Goal: Task Accomplishment & Management: Manage account settings

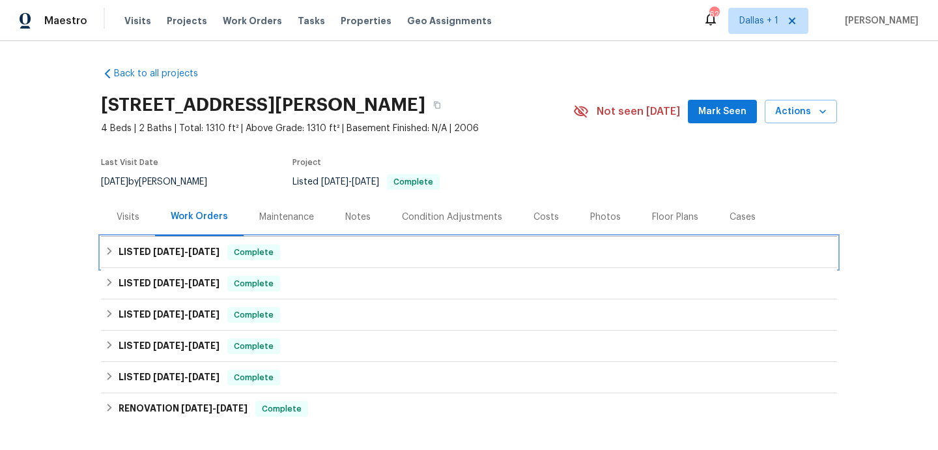
click at [319, 260] on div "LISTED [DATE] - [DATE] Complete" at bounding box center [469, 251] width 736 height 31
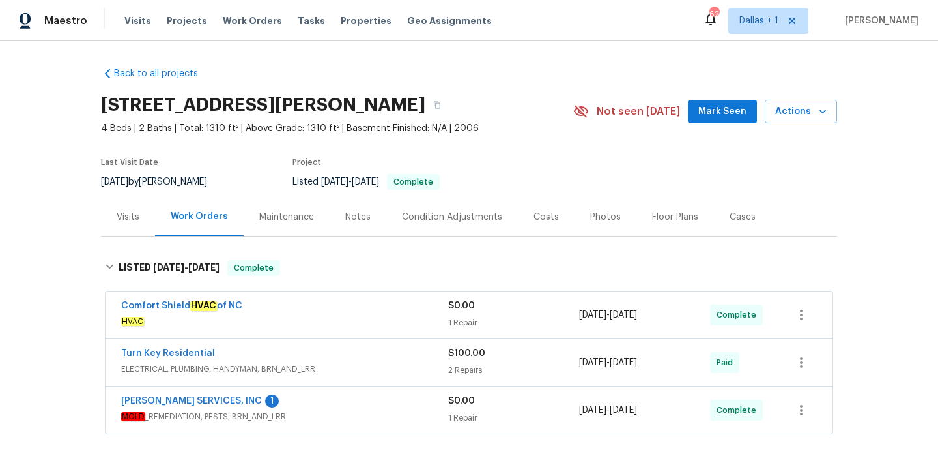
click at [324, 302] on div "Comfort Shield HVAC of [GEOGRAPHIC_DATA]" at bounding box center [284, 307] width 327 height 16
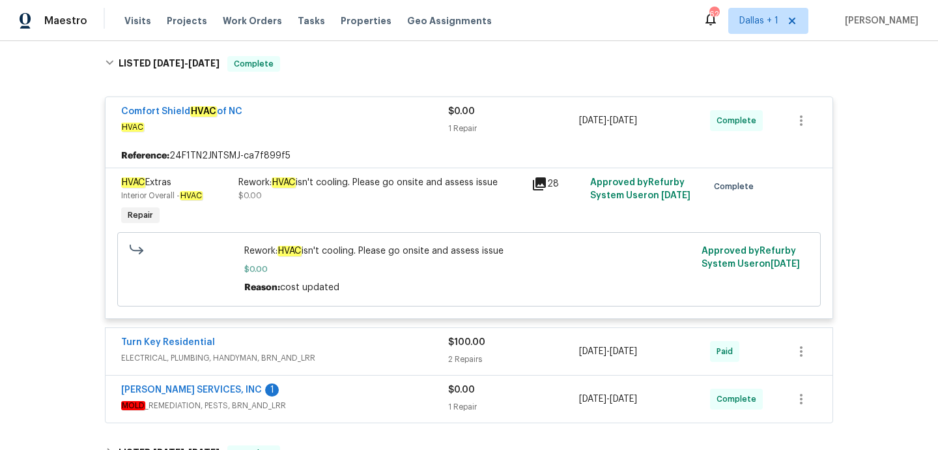
click at [344, 335] on div "Turn Key Residential ELECTRICAL, PLUMBING, HANDYMAN, BRN_AND_LRR $100.00 2 Repa…" at bounding box center [469, 351] width 727 height 47
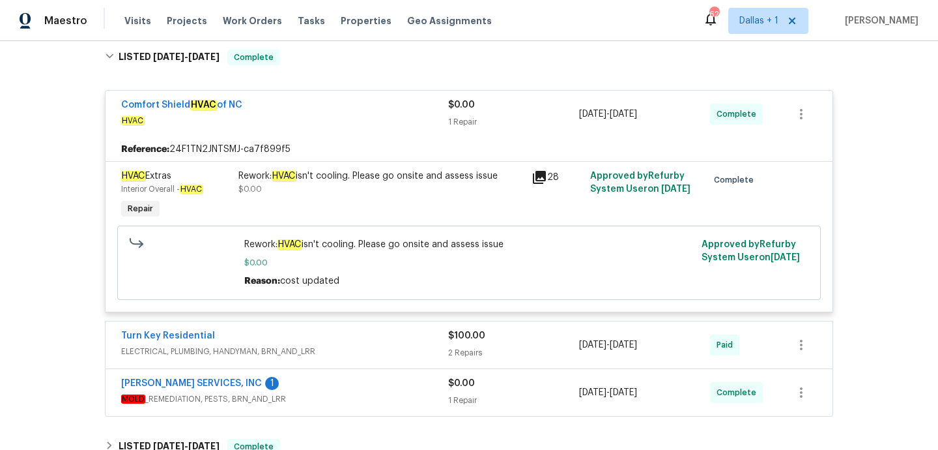
click at [349, 350] on span "ELECTRICAL, PLUMBING, HANDYMAN, BRN_AND_LRR" at bounding box center [284, 351] width 327 height 13
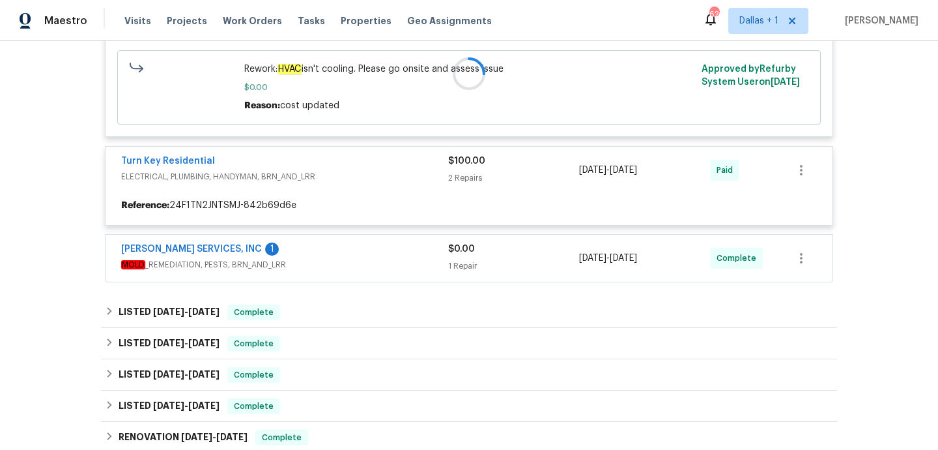
scroll to position [413, 0]
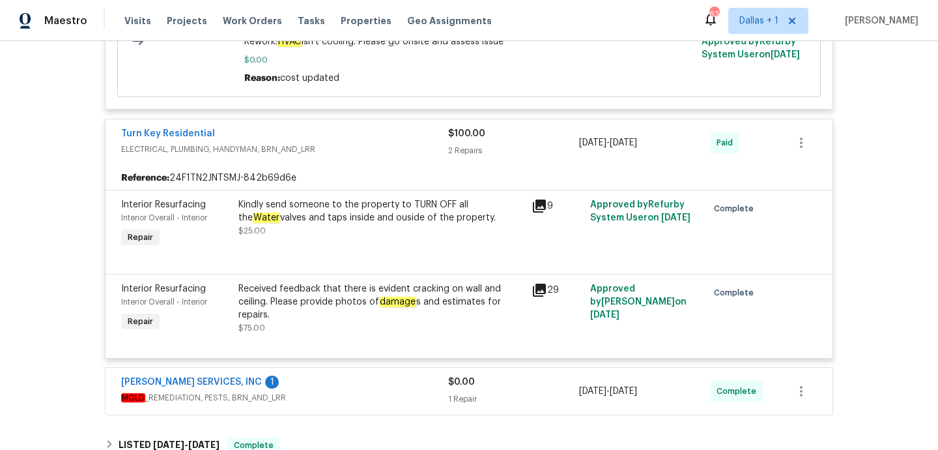
click at [352, 395] on span "MOLD _REMEDIATION, PESTS, BRN_AND_LRR" at bounding box center [284, 397] width 327 height 13
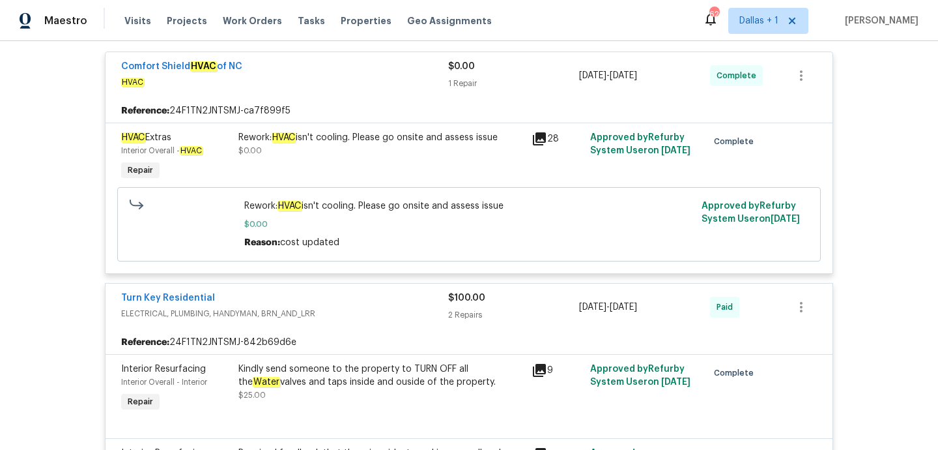
scroll to position [254, 0]
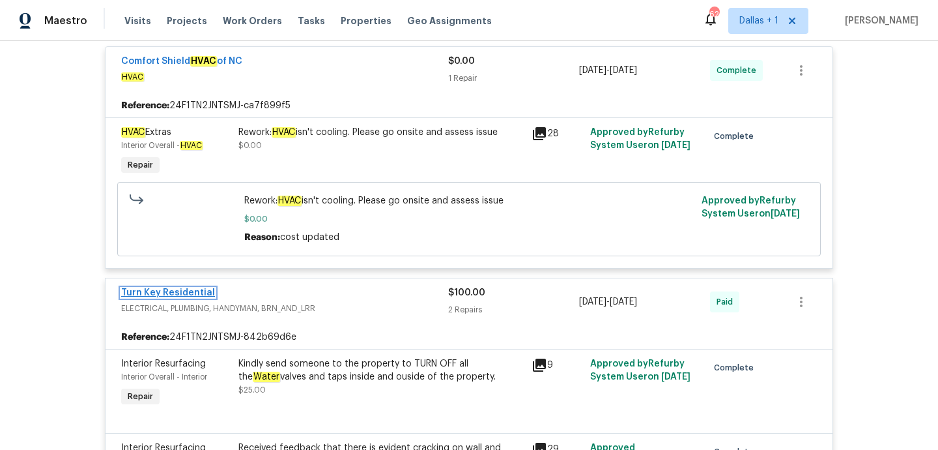
click at [196, 291] on link "Turn Key Residential" at bounding box center [168, 292] width 94 height 9
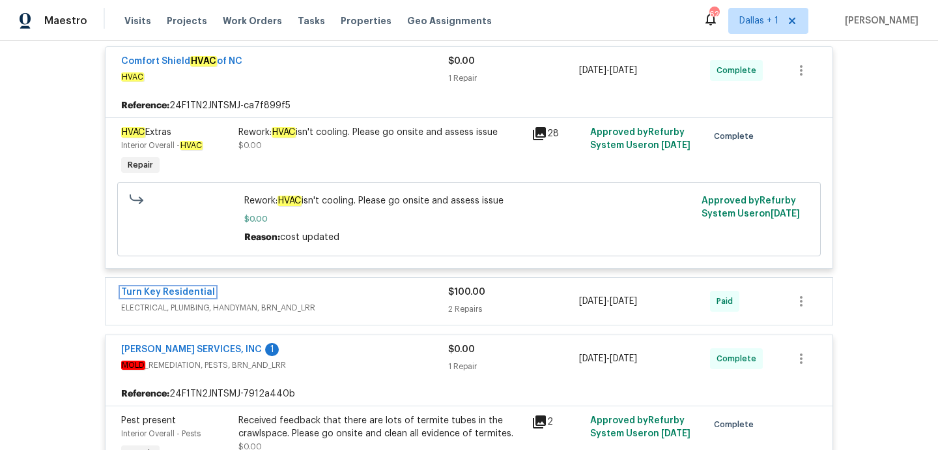
scroll to position [0, 0]
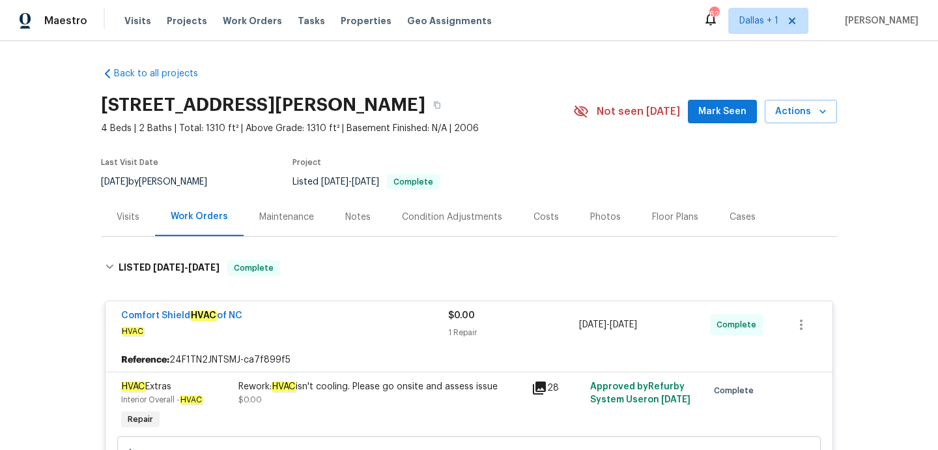
click at [135, 213] on div "Visits" at bounding box center [128, 216] width 23 height 13
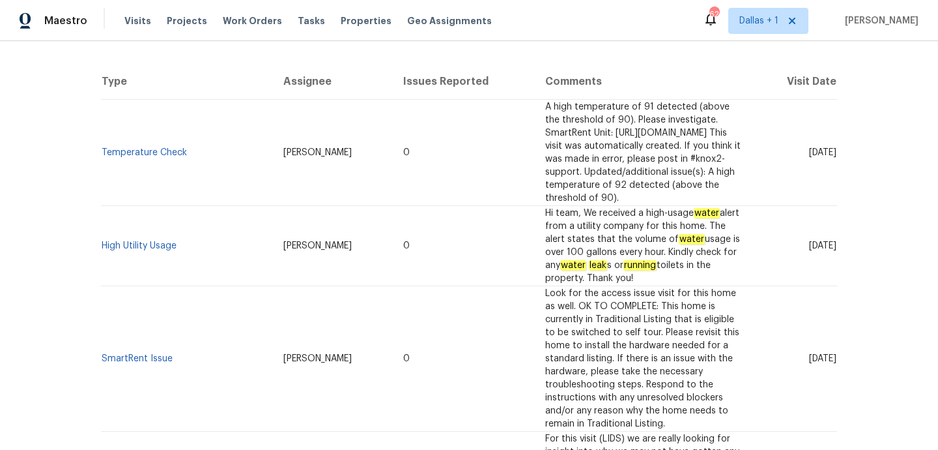
scroll to position [247, 0]
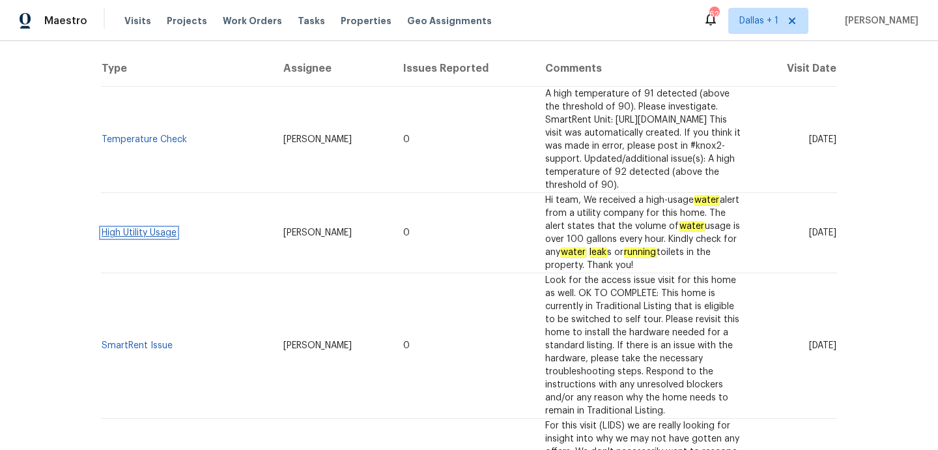
click at [170, 228] on link "High Utility Usage" at bounding box center [139, 232] width 75 height 9
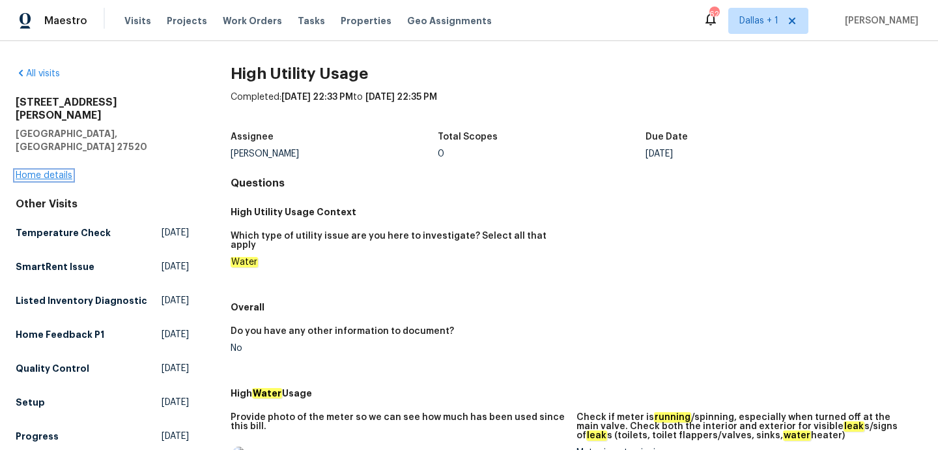
click at [55, 171] on link "Home details" at bounding box center [44, 175] width 57 height 9
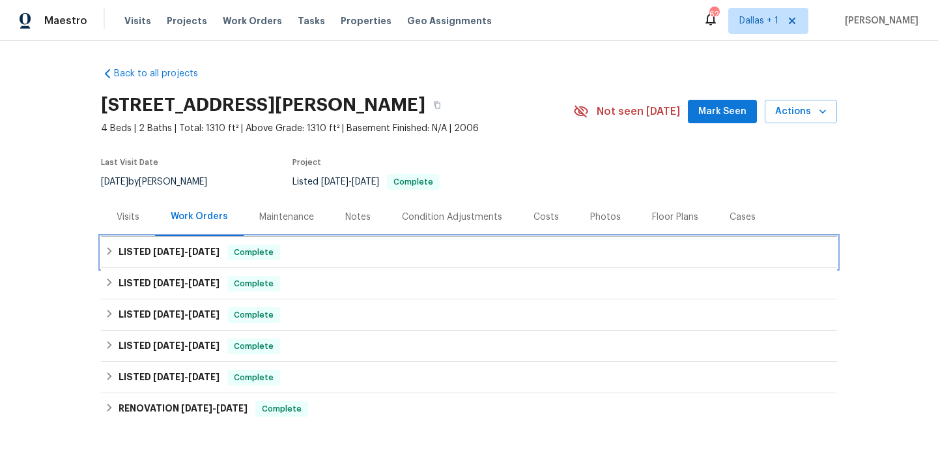
click at [246, 255] on span "Complete" at bounding box center [254, 252] width 50 height 13
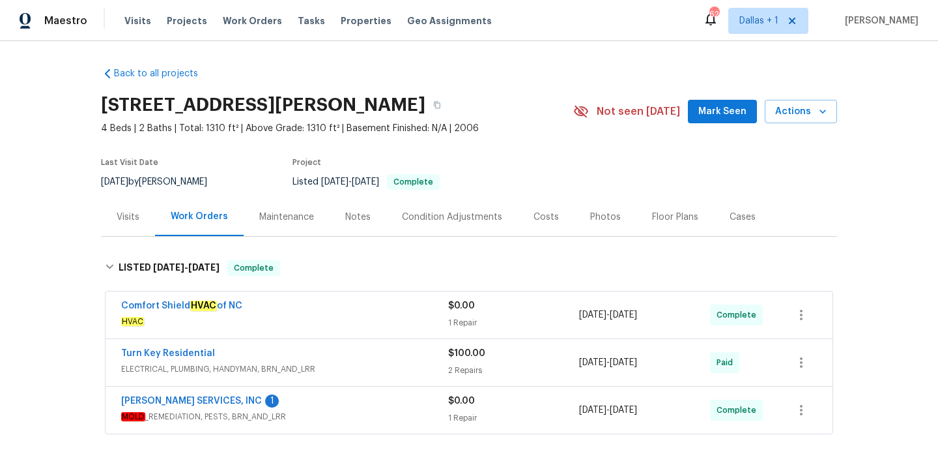
click at [306, 313] on div "Comfort Shield HVAC of [GEOGRAPHIC_DATA]" at bounding box center [284, 307] width 327 height 16
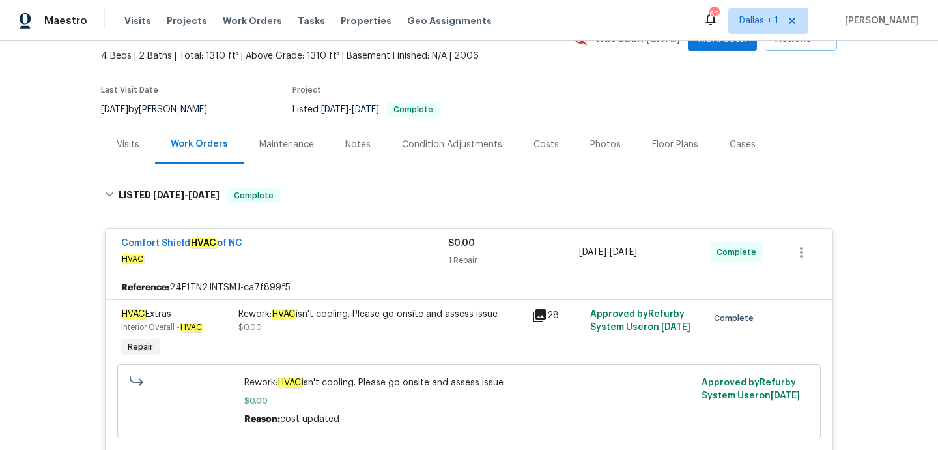
scroll to position [351, 0]
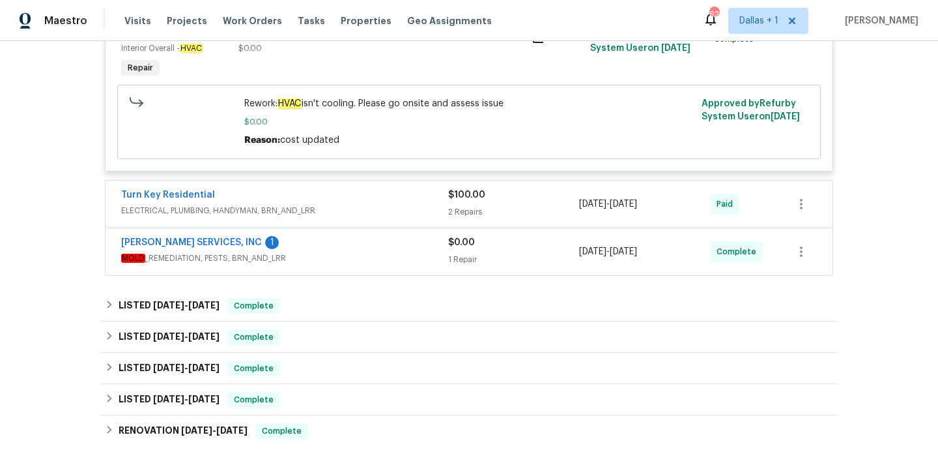
click at [344, 206] on span "ELECTRICAL, PLUMBING, HANDYMAN, BRN_AND_LRR" at bounding box center [284, 210] width 327 height 13
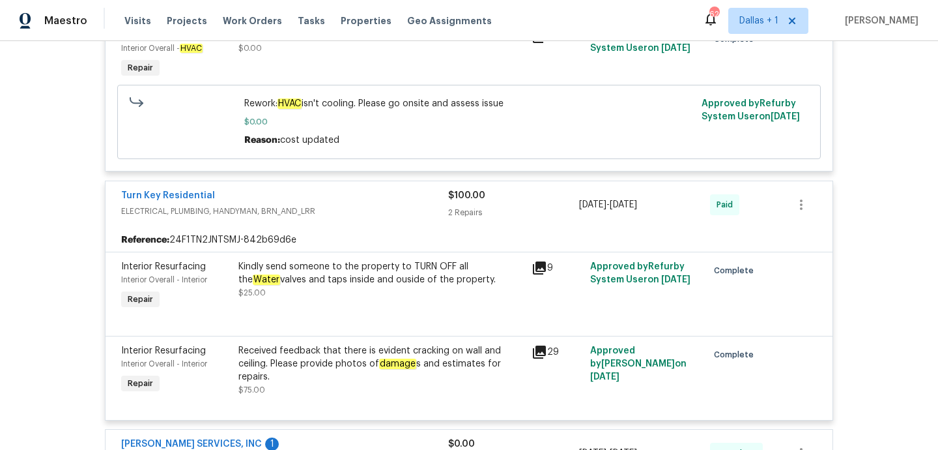
scroll to position [117, 0]
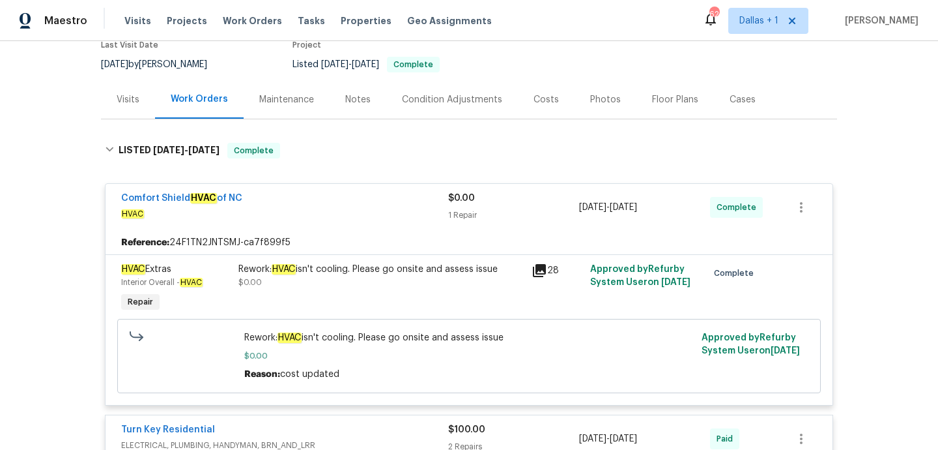
click at [134, 104] on div "Visits" at bounding box center [128, 99] width 23 height 13
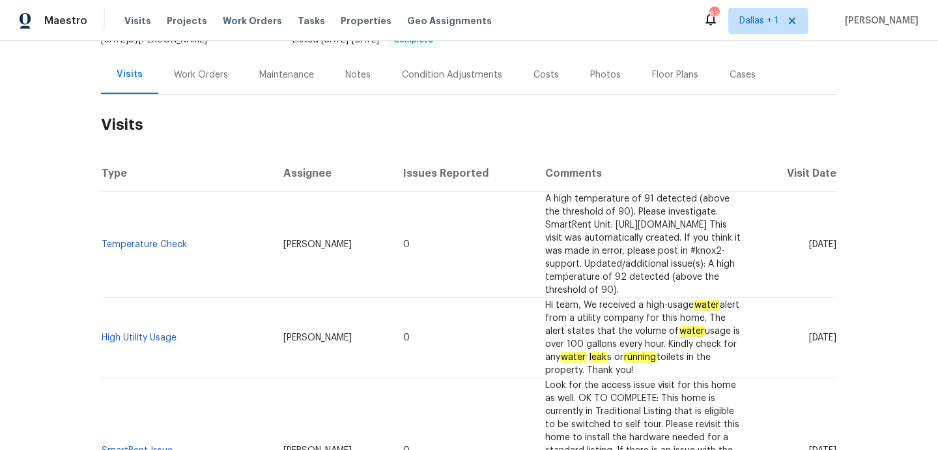
scroll to position [104, 0]
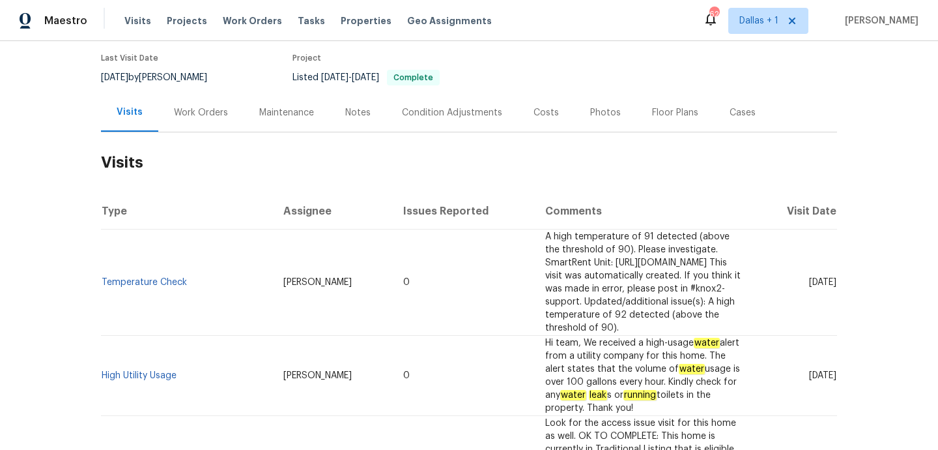
click at [202, 110] on div "Work Orders" at bounding box center [201, 112] width 54 height 13
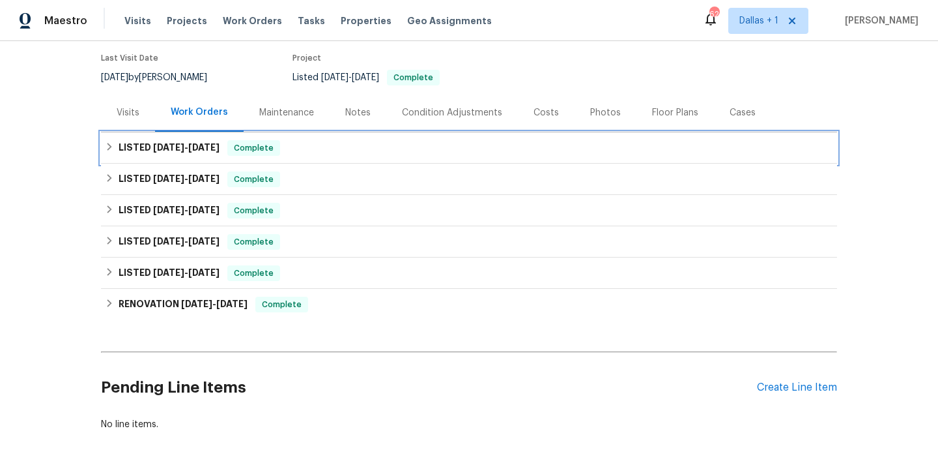
click at [366, 148] on div "LISTED [DATE] - [DATE] Complete" at bounding box center [469, 148] width 728 height 16
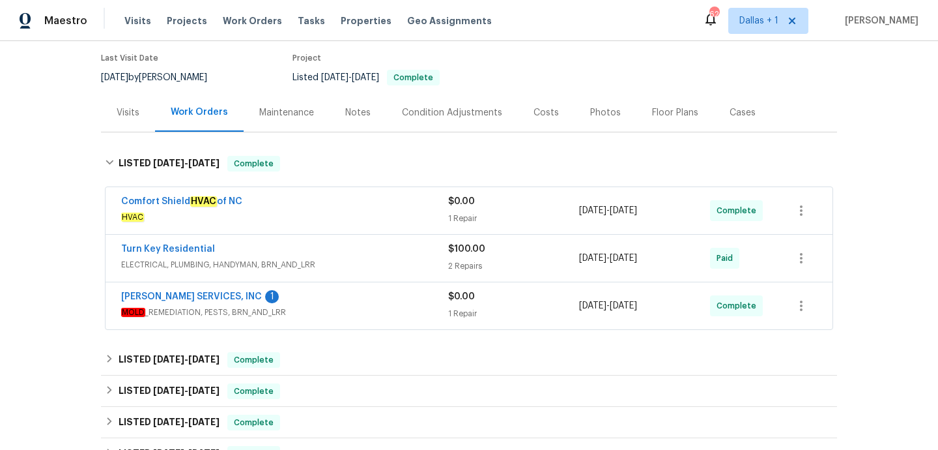
click at [141, 111] on div "Visits" at bounding box center [128, 112] width 54 height 38
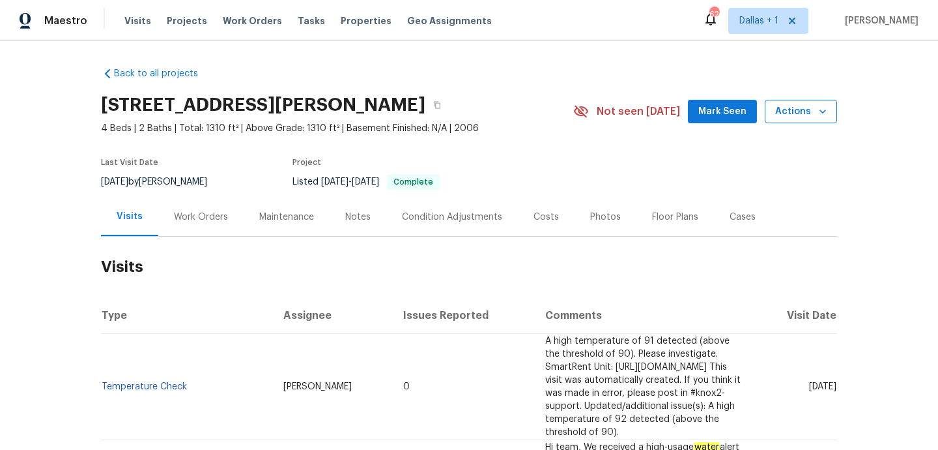
click at [786, 107] on span "Actions" at bounding box center [800, 112] width 51 height 16
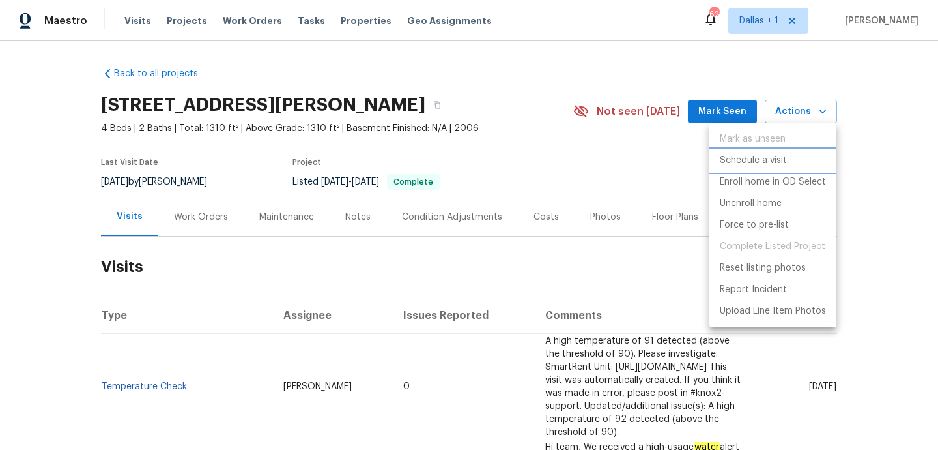
click at [752, 159] on p "Schedule a visit" at bounding box center [753, 161] width 67 height 14
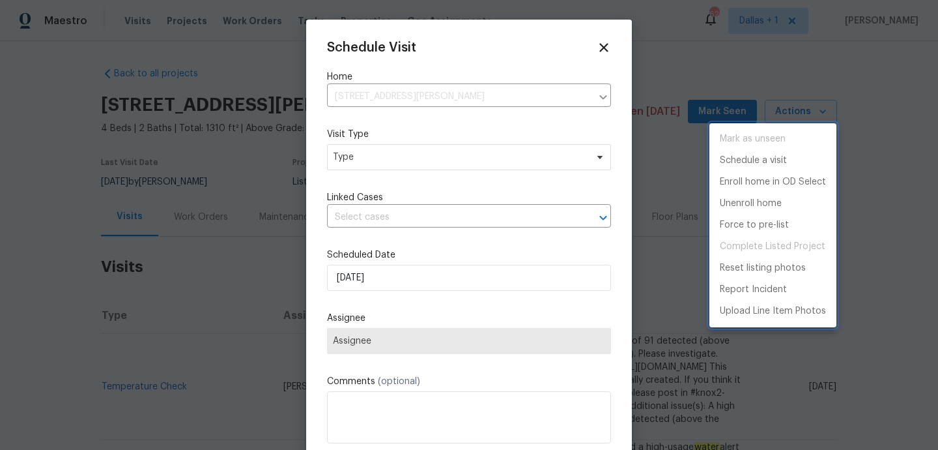
click at [480, 165] on div at bounding box center [469, 225] width 938 height 450
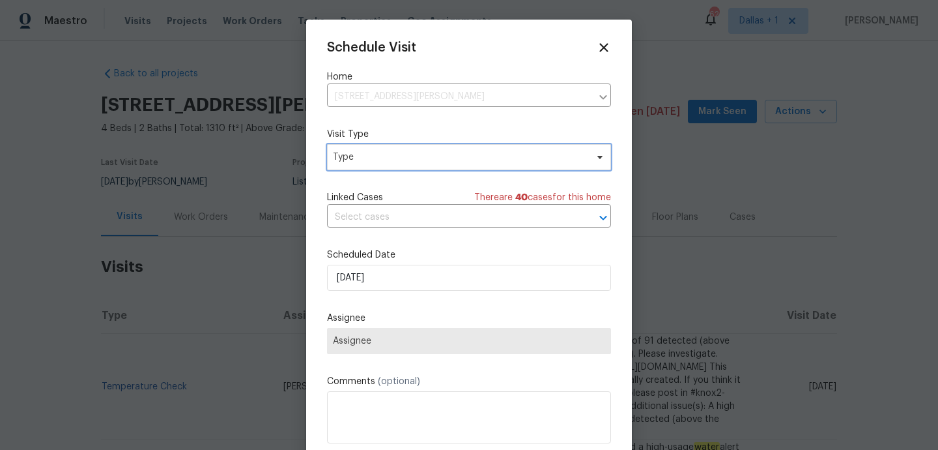
click at [470, 156] on span "Type" at bounding box center [459, 156] width 253 height 13
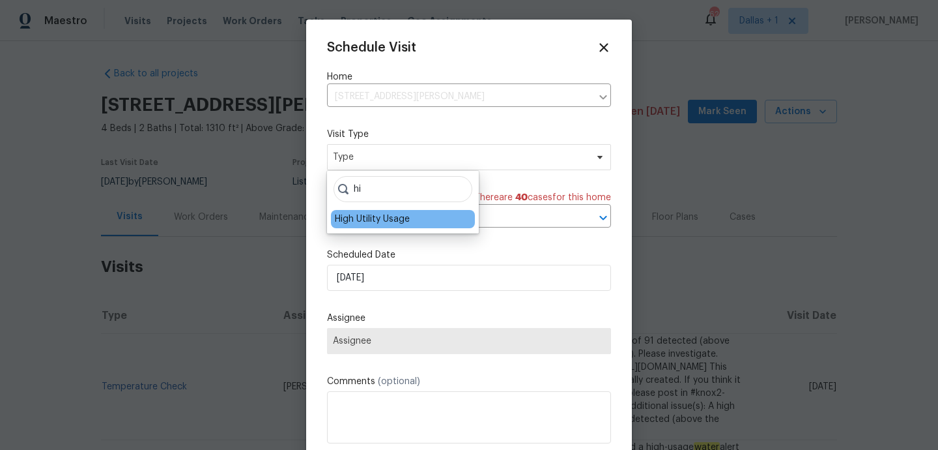
type input "hi"
click at [373, 223] on div "High Utility Usage" at bounding box center [372, 218] width 75 height 13
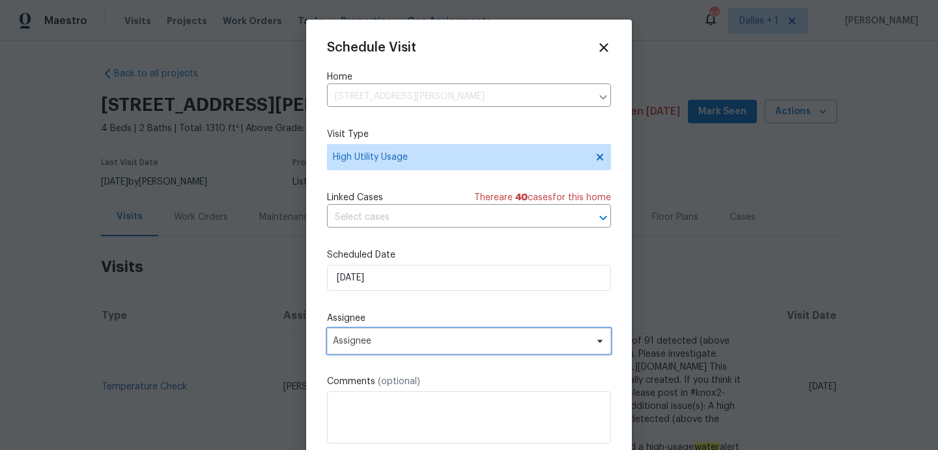
click at [386, 338] on span "Assignee" at bounding box center [460, 341] width 255 height 10
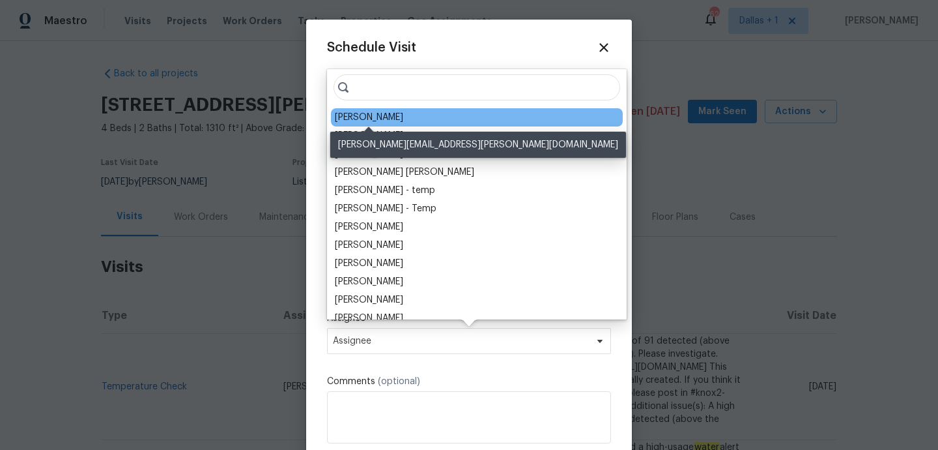
click at [401, 111] on div "[PERSON_NAME]" at bounding box center [369, 117] width 68 height 13
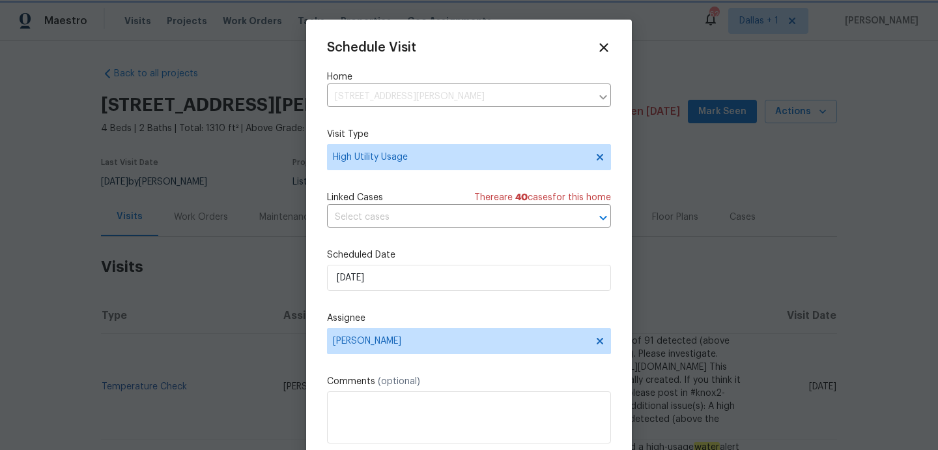
scroll to position [23, 0]
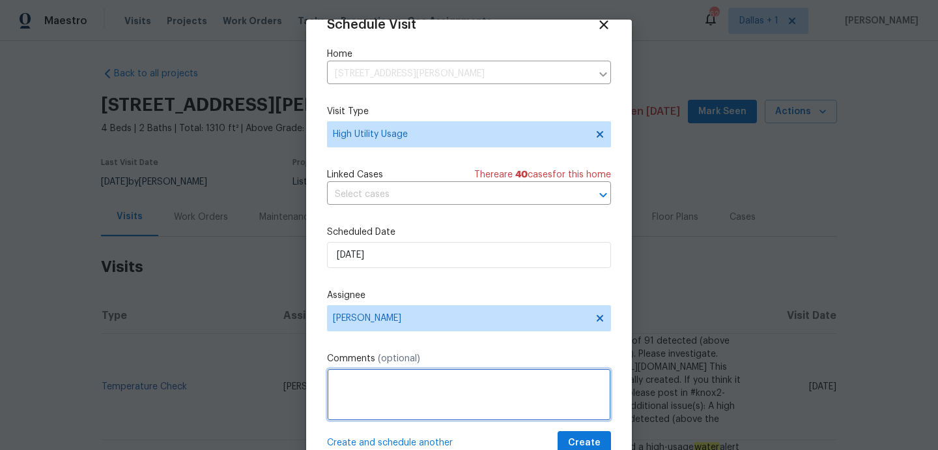
click at [430, 405] on textarea at bounding box center [469, 394] width 284 height 52
paste textarea "Hi team, we received a high-usage water Alert from a utility company for this h…"
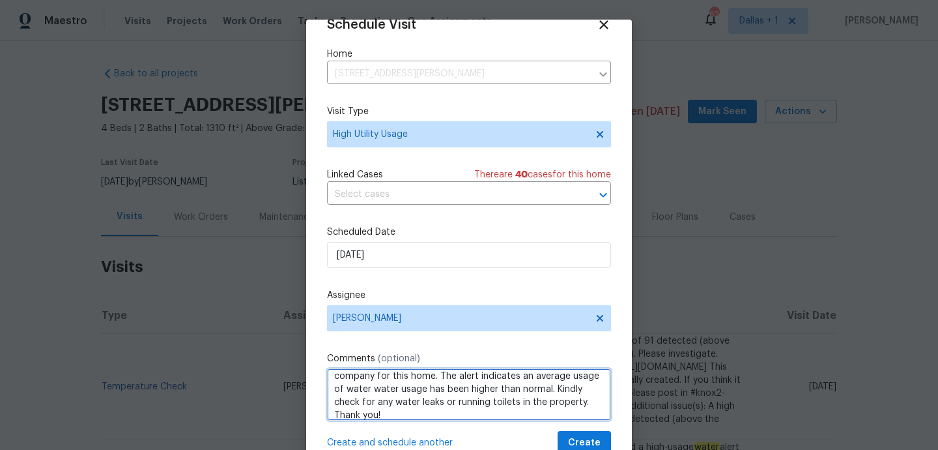
scroll to position [27, 0]
type textarea "Hi team, we received a high-usage water Alert from a utility company for this h…"
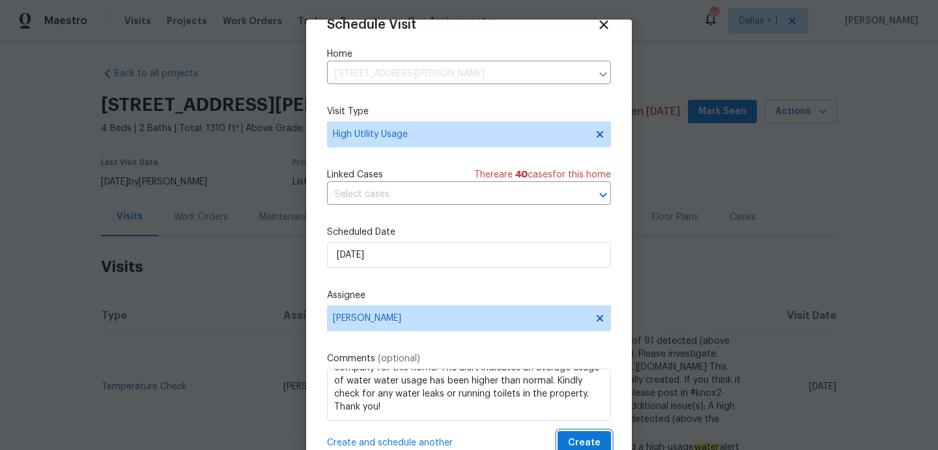
click at [580, 437] on span "Create" at bounding box center [584, 443] width 33 height 16
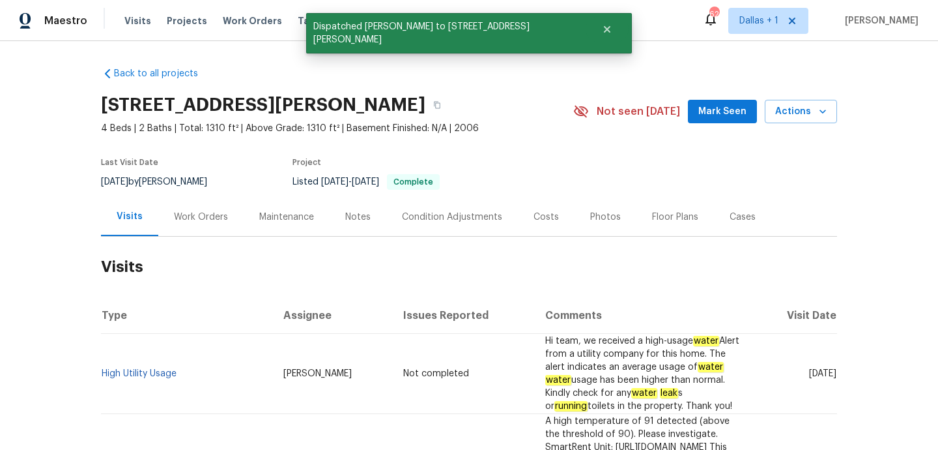
click at [144, 362] on td "High Utility Usage" at bounding box center [187, 374] width 172 height 80
click at [143, 369] on link "High Utility Usage" at bounding box center [139, 373] width 75 height 9
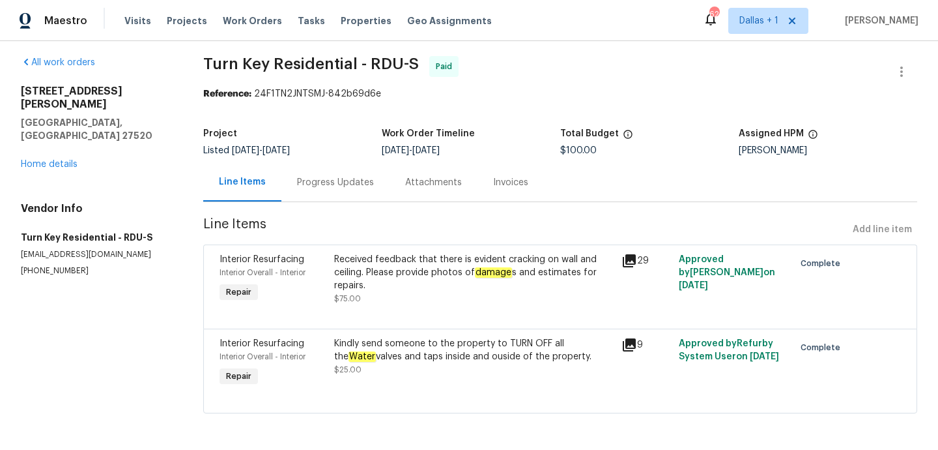
click at [321, 199] on div "Progress Updates" at bounding box center [335, 182] width 108 height 38
